Goal: Find specific fact: Find contact information

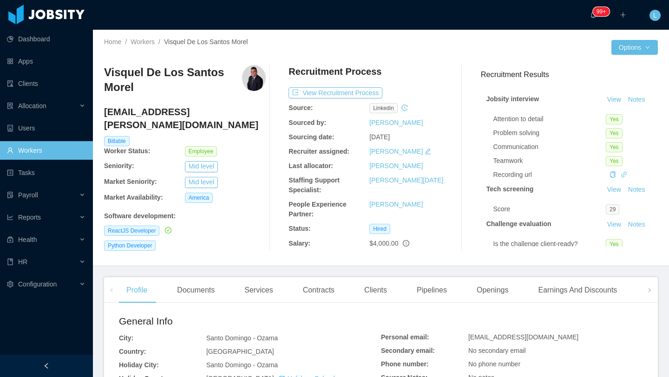
click at [36, 337] on aside "Dashboard Apps Clients Allocation Users Workers Tasks Payroll Reports Health HR…" at bounding box center [46, 177] width 93 height 355
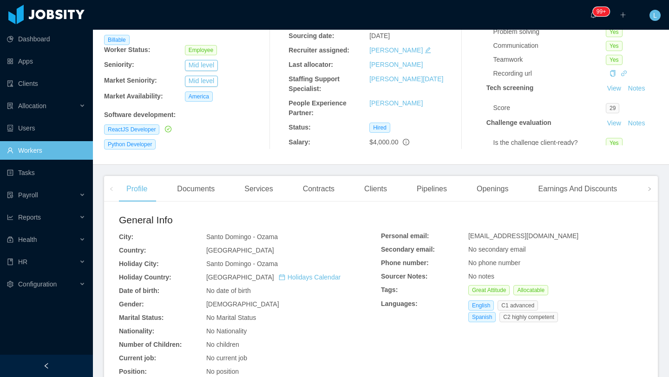
scroll to position [102, 0]
drag, startPoint x: 544, startPoint y: 232, endPoint x: 462, endPoint y: 235, distance: 82.2
click at [462, 235] on div "Personal email: visquel0208@gmail.com Secondary email: No secondary email Phone…" at bounding box center [512, 278] width 262 height 95
copy div "visquel0208@gmail.com"
